Goal: Navigation & Orientation: Find specific page/section

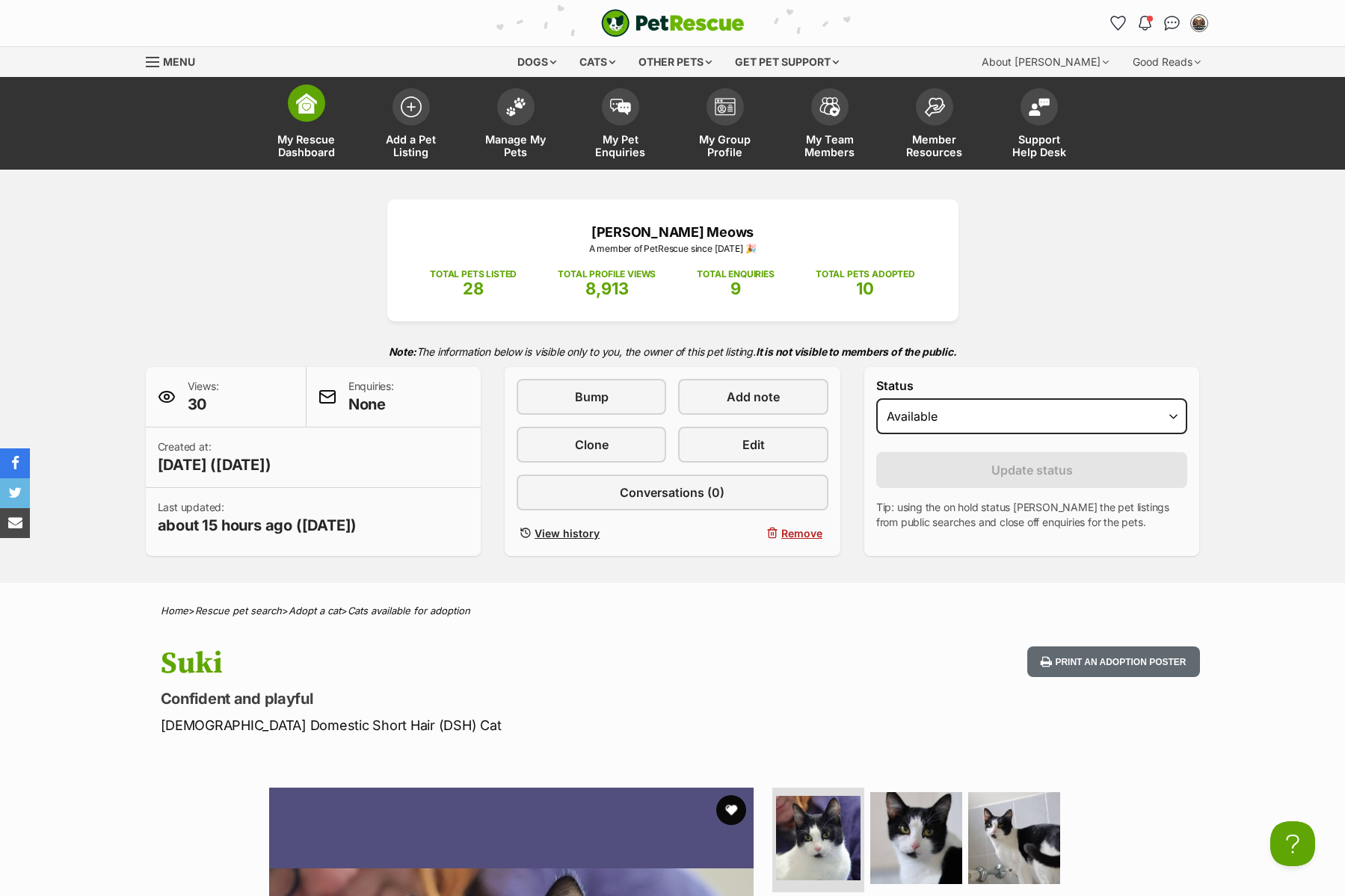
click at [309, 114] on span at bounding box center [307, 103] width 37 height 37
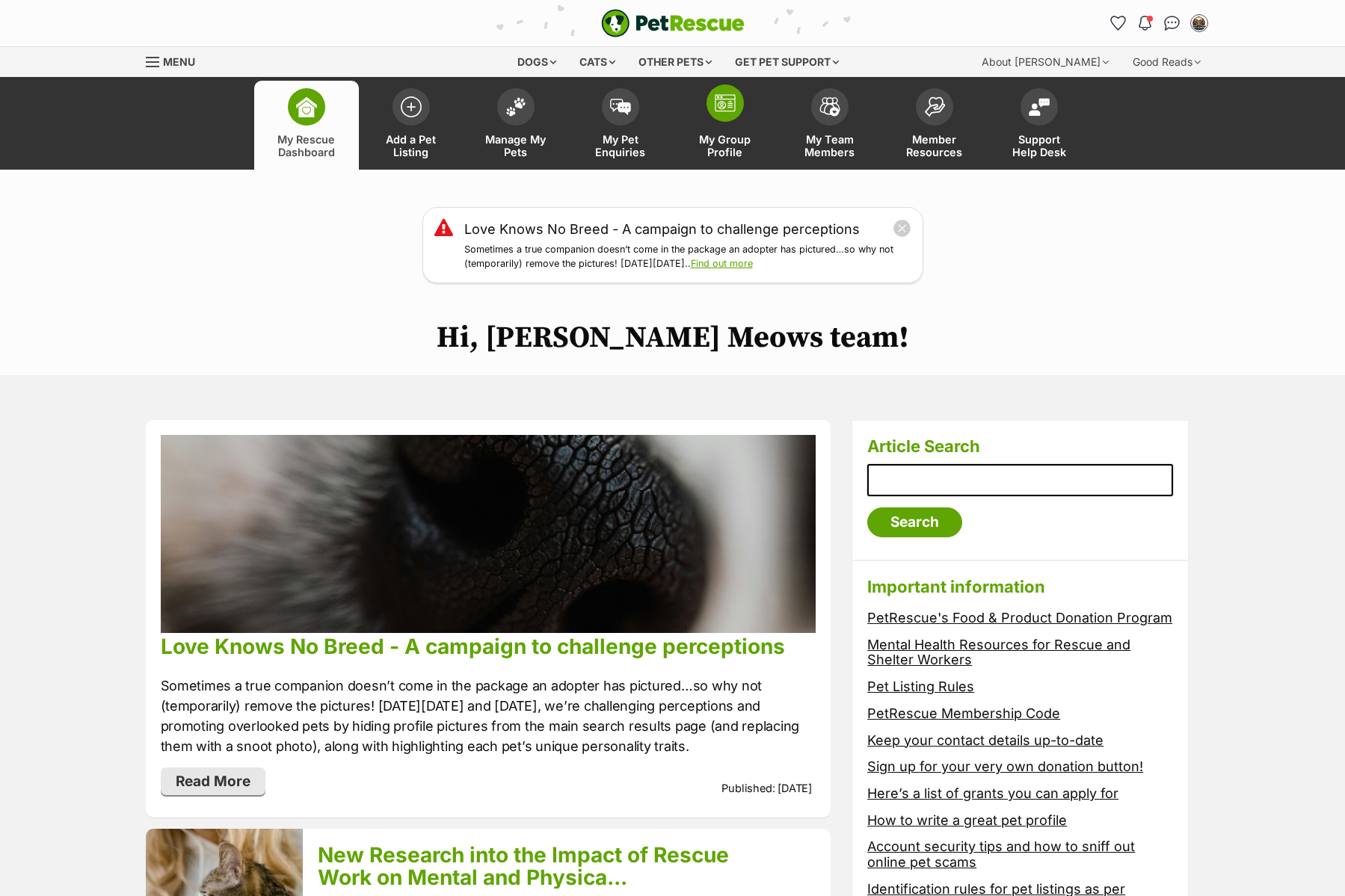
click at [722, 122] on link "My Group Profile" at bounding box center [725, 125] width 104 height 89
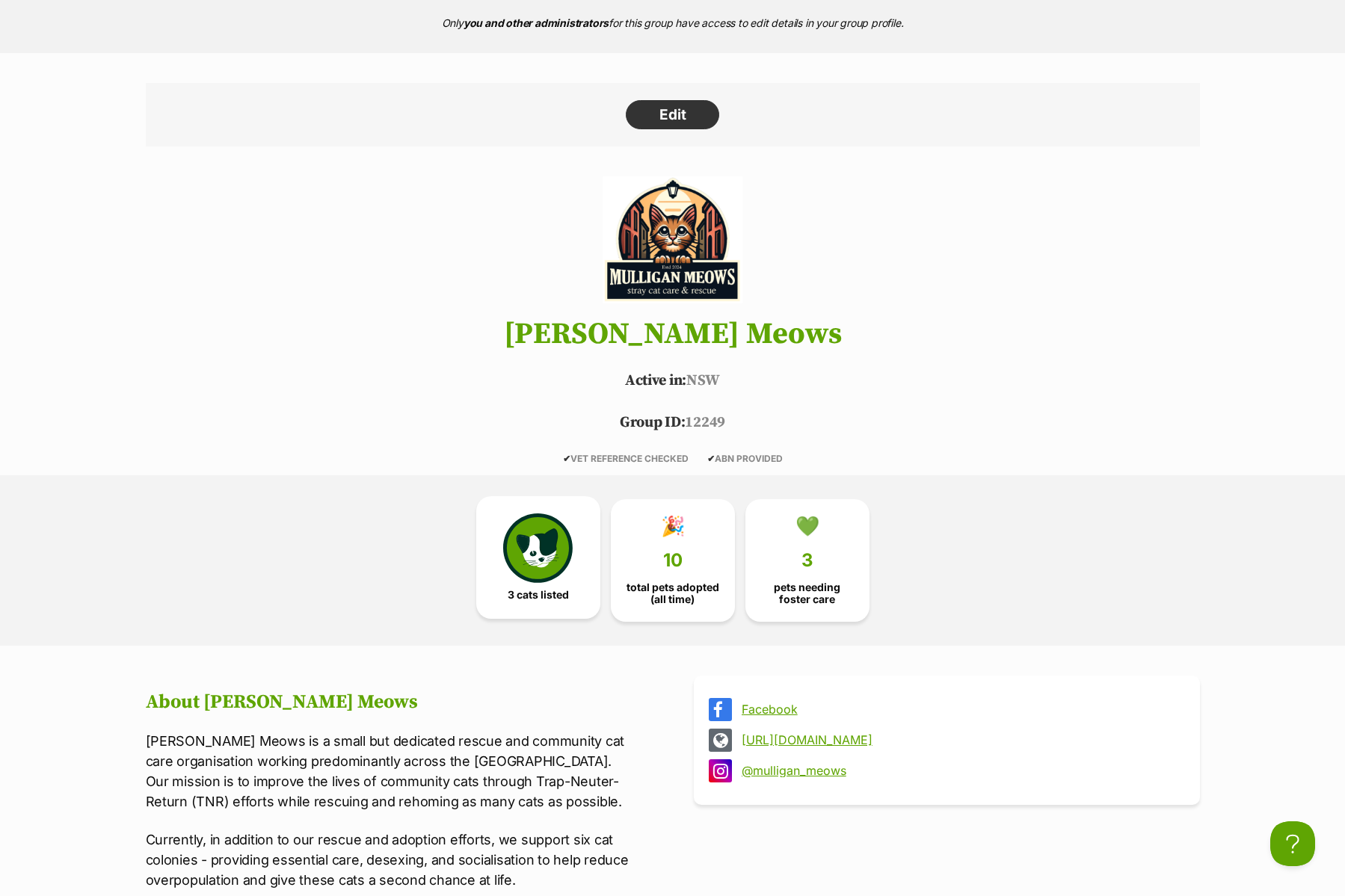
scroll to position [462, 0]
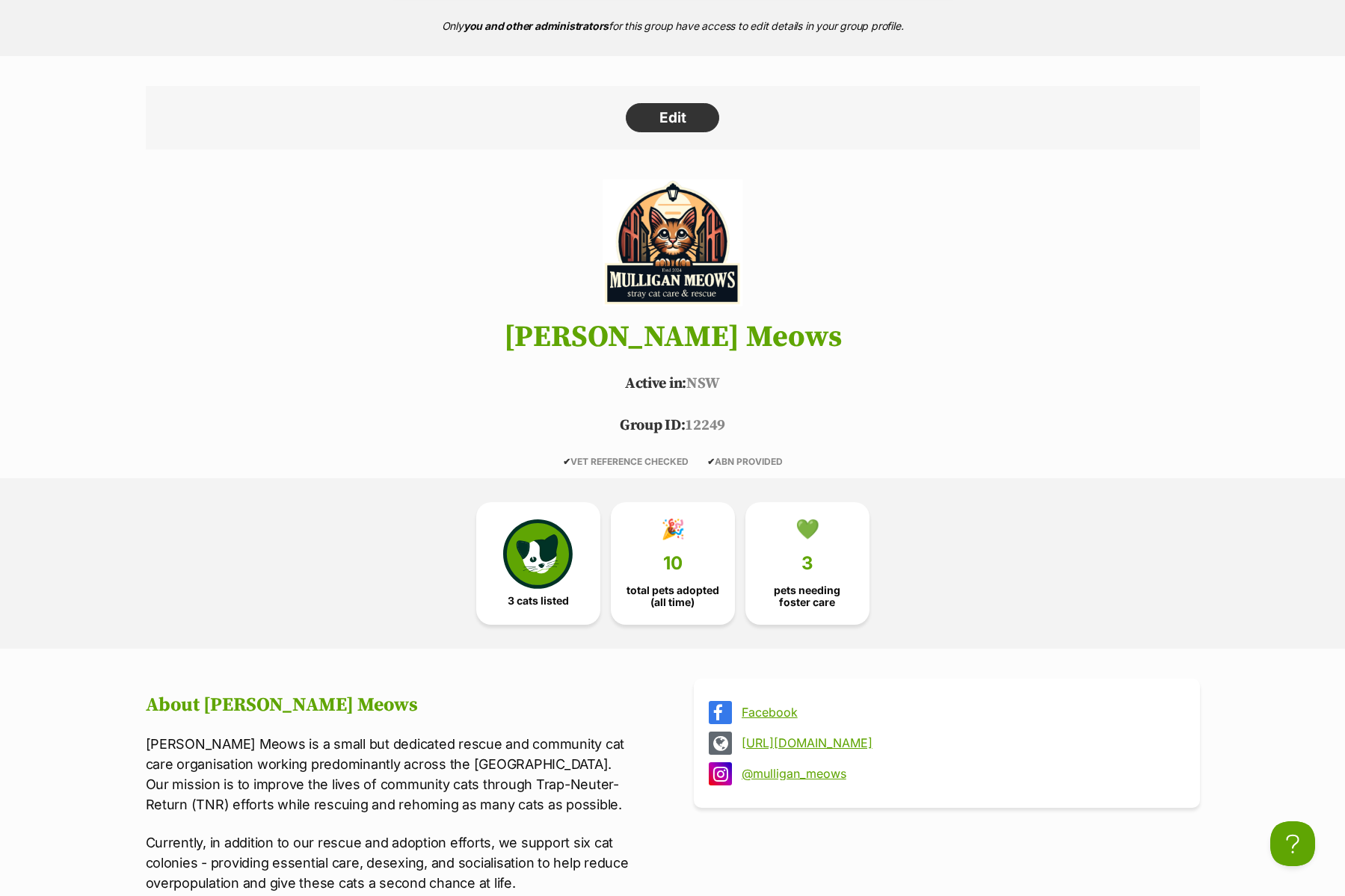
click at [806, 775] on link "@mulligan_meows" at bounding box center [960, 773] width 437 height 13
